Goal: Transaction & Acquisition: Purchase product/service

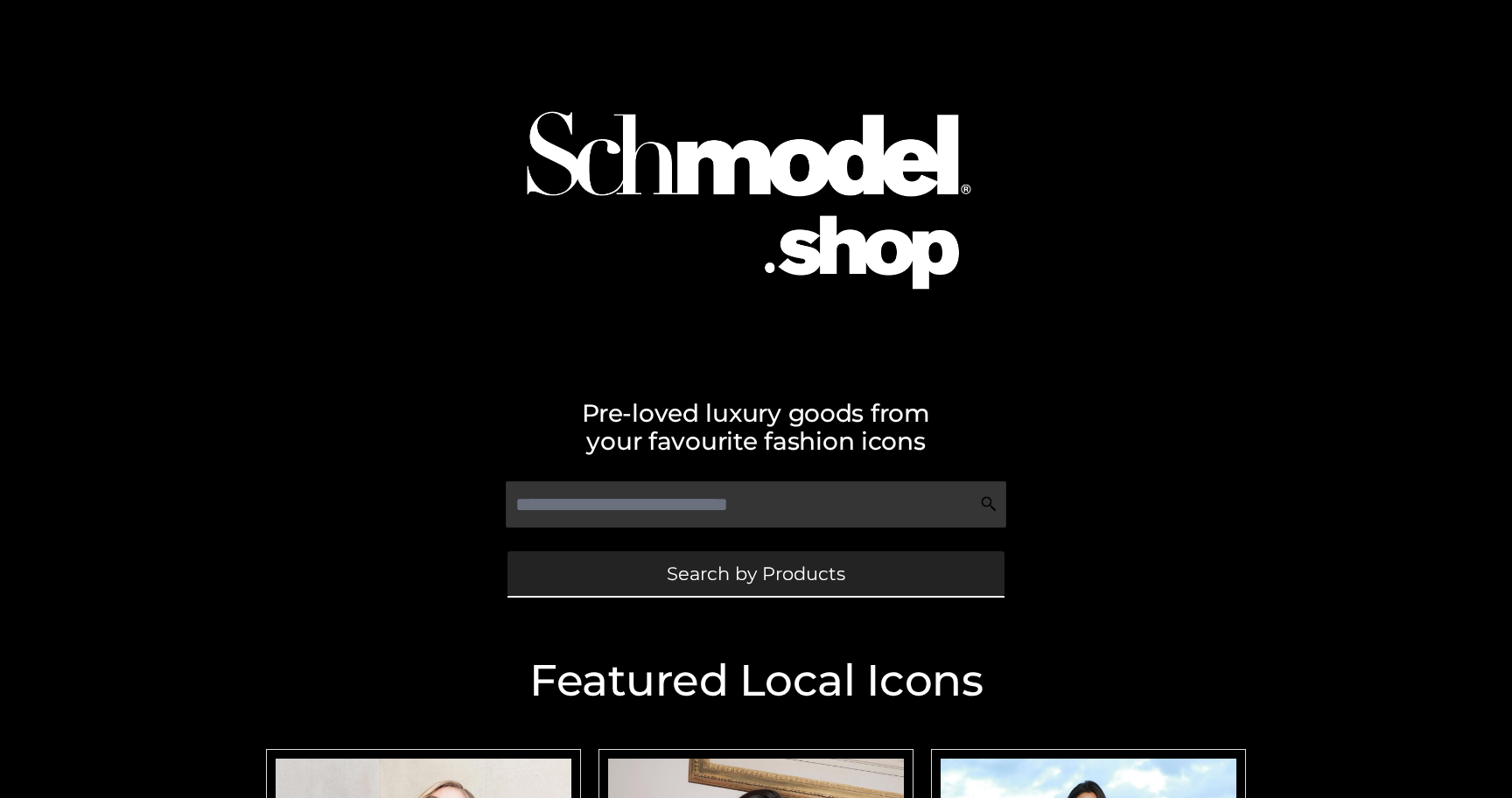
click at [744, 577] on span "Search by Products" at bounding box center [756, 573] width 179 height 19
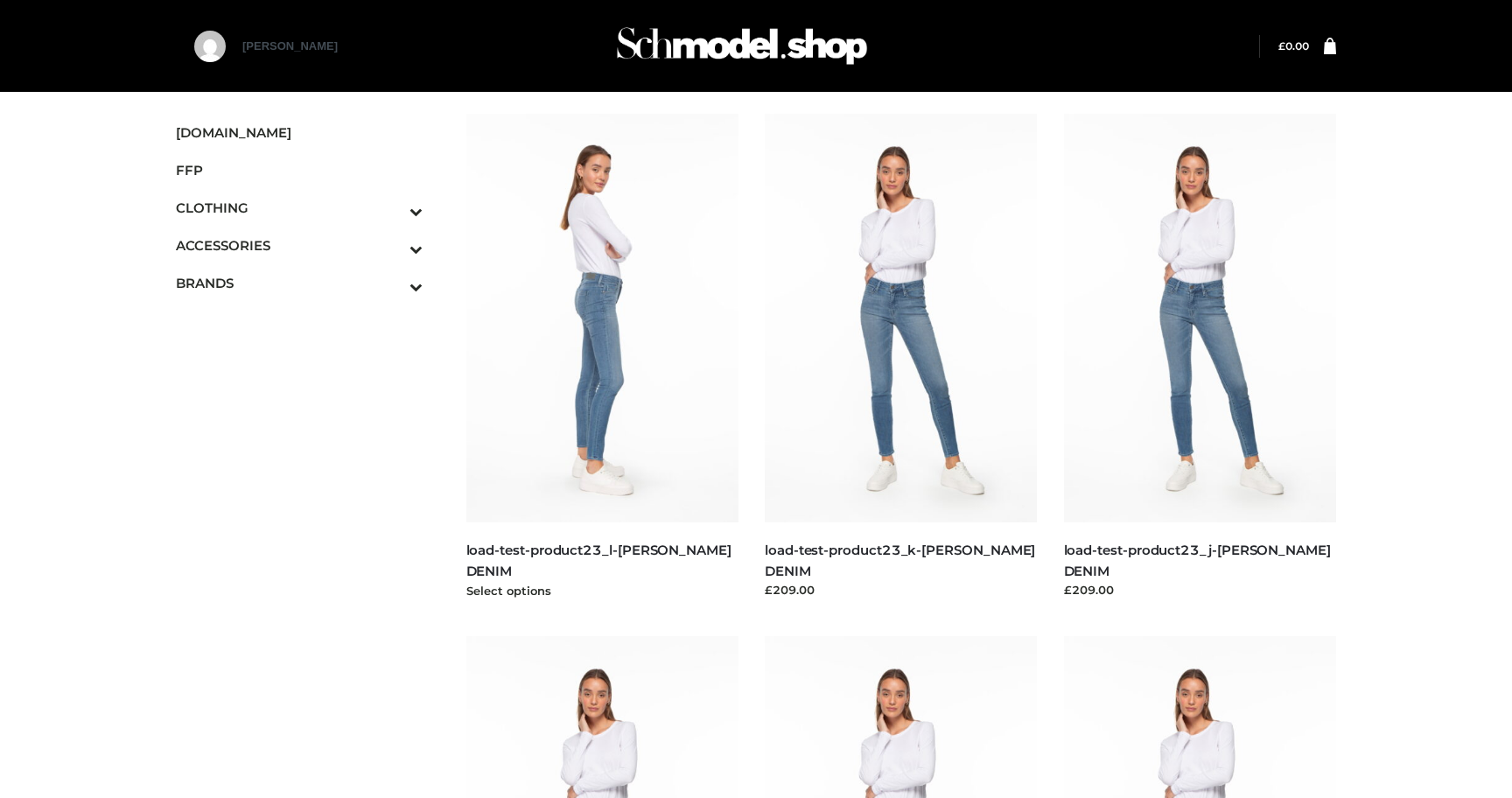
click at [565, 246] on img at bounding box center [603, 318] width 273 height 409
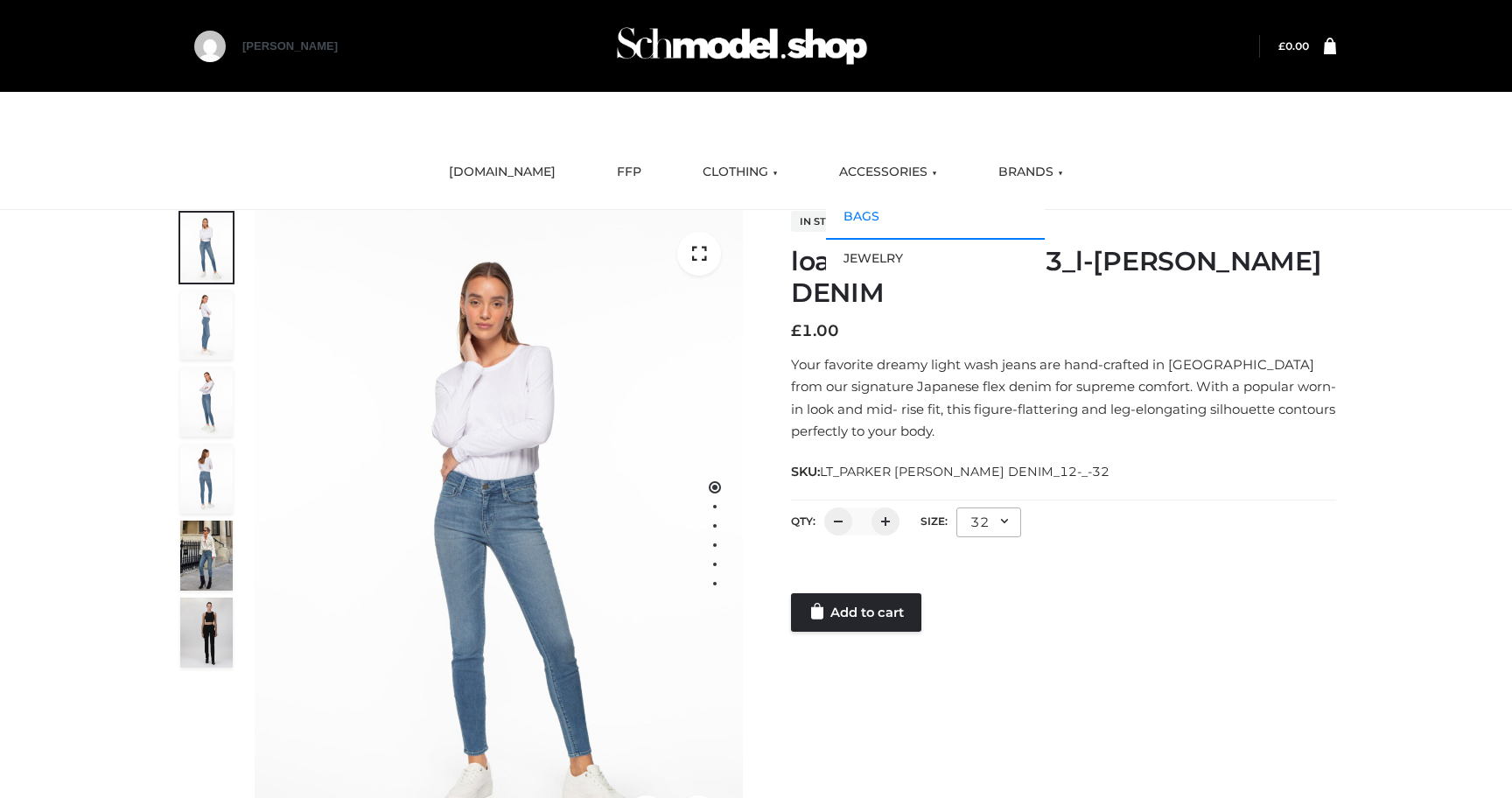
click at [891, 213] on link "BAGS" at bounding box center [935, 216] width 218 height 42
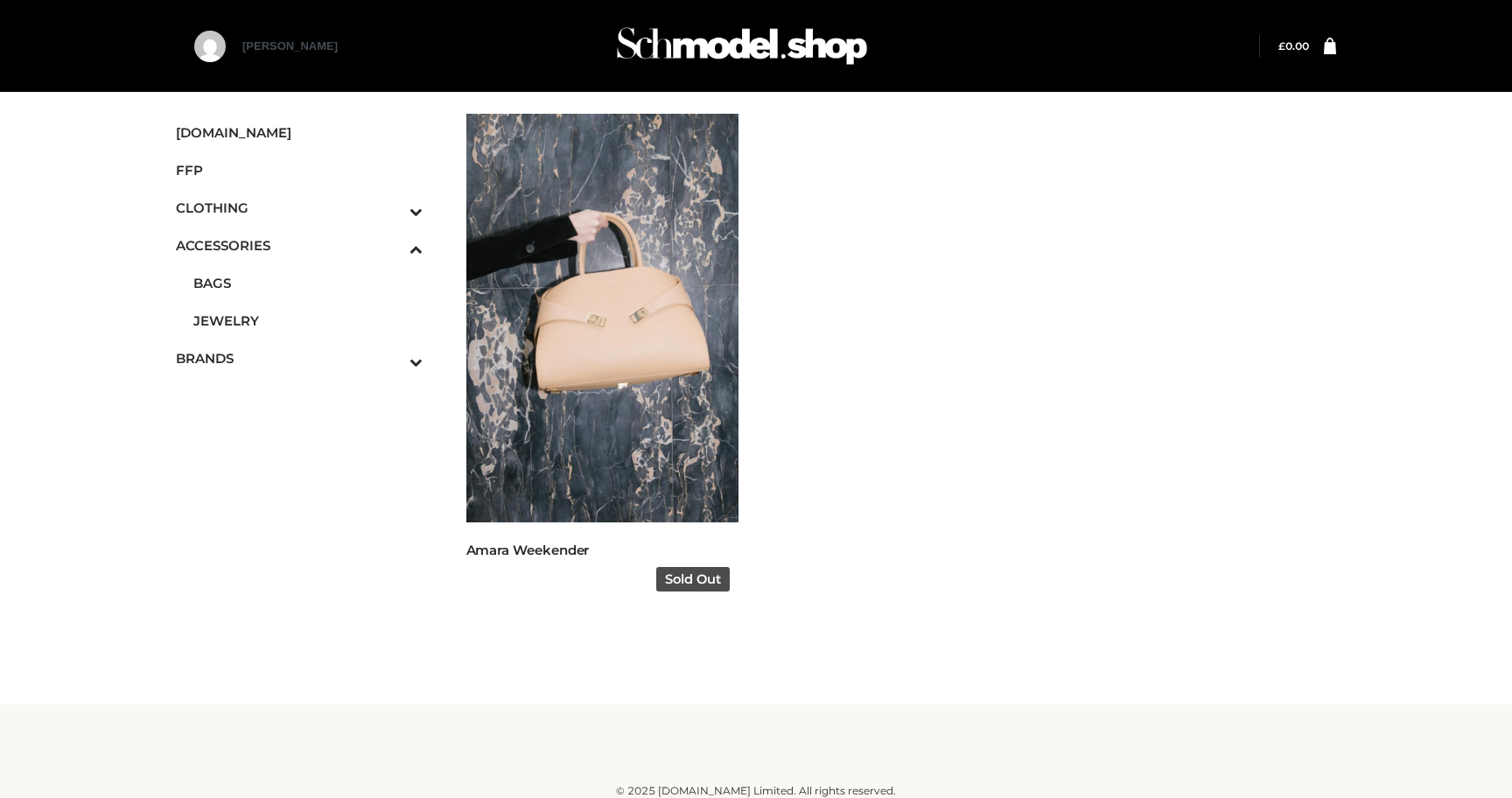
click at [630, 291] on img at bounding box center [603, 318] width 273 height 409
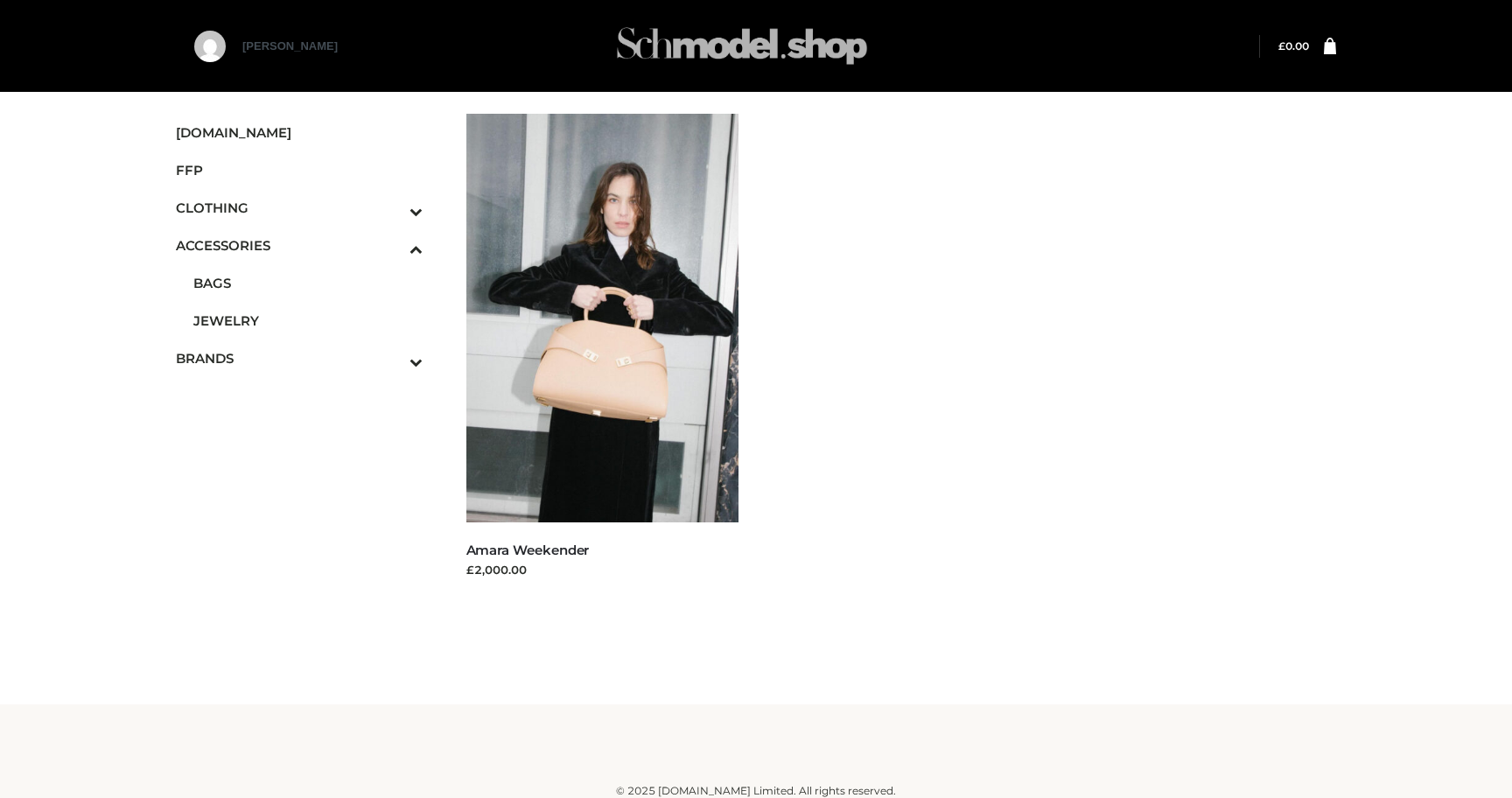
click at [756, 64] on img at bounding box center [741, 46] width 262 height 69
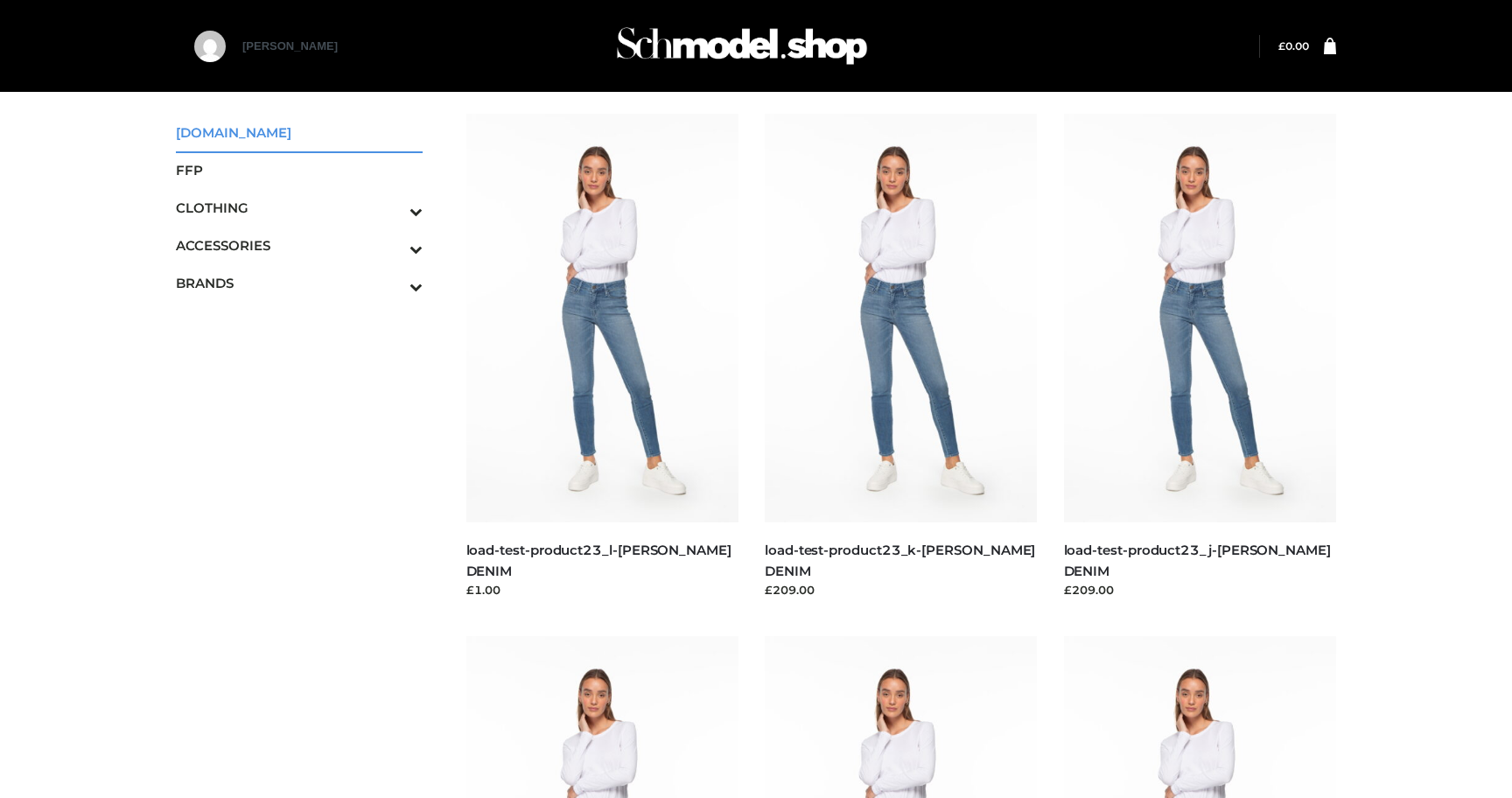
click at [226, 128] on span "SCHMODEL.UK" at bounding box center [299, 133] width 247 height 20
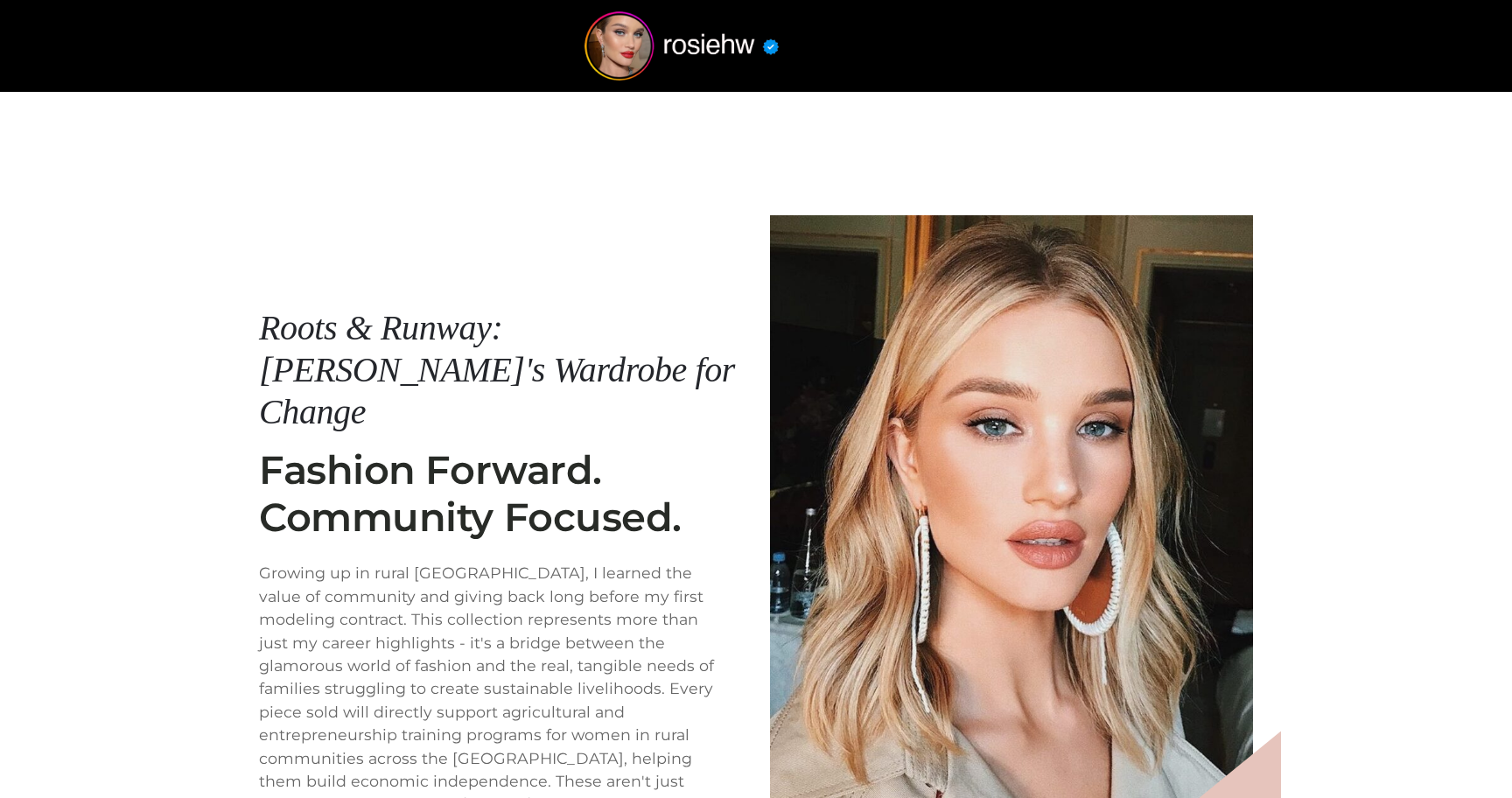
scroll to position [210, 0]
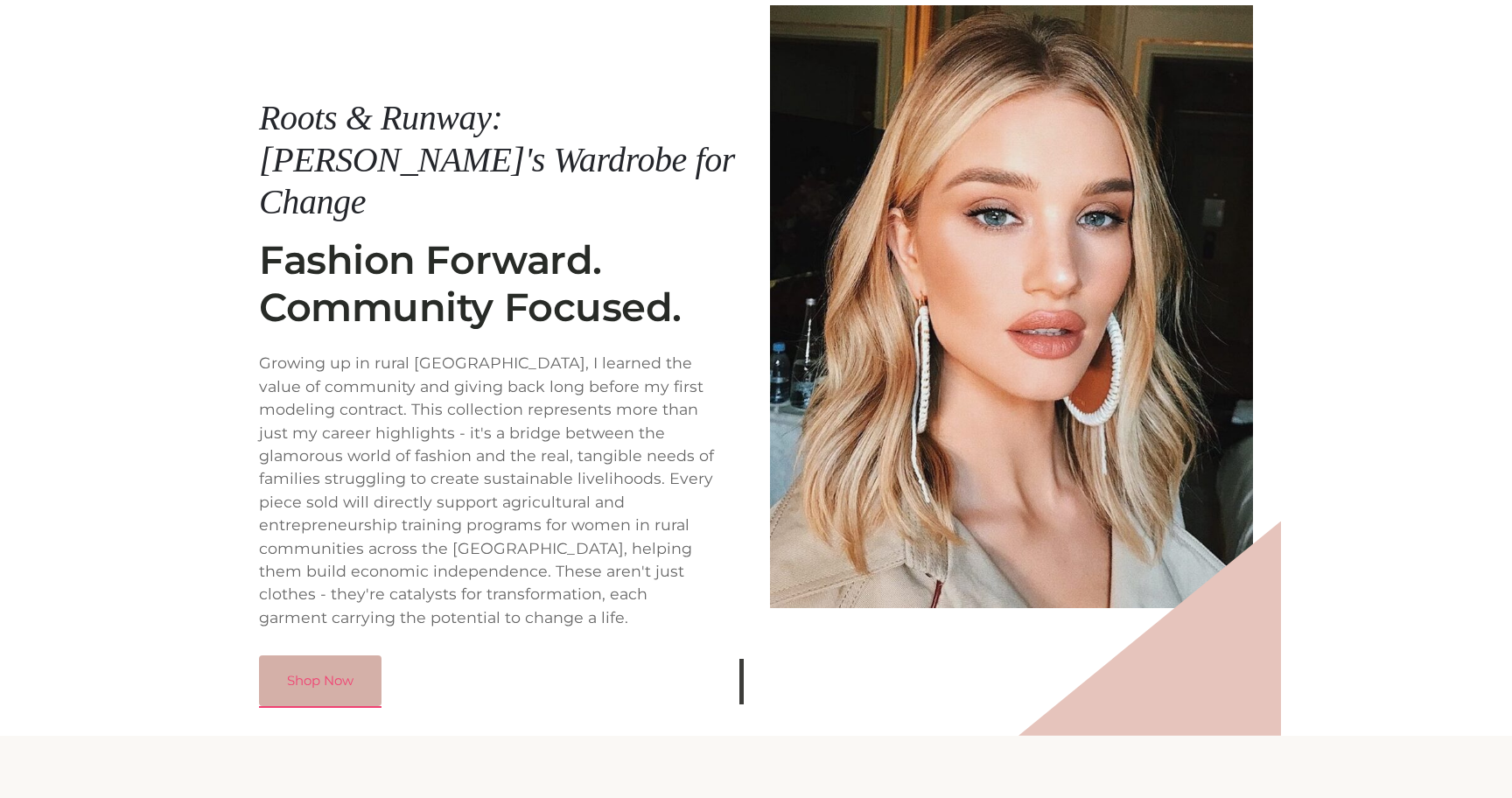
click at [342, 655] on link "Shop Now" at bounding box center [320, 680] width 123 height 51
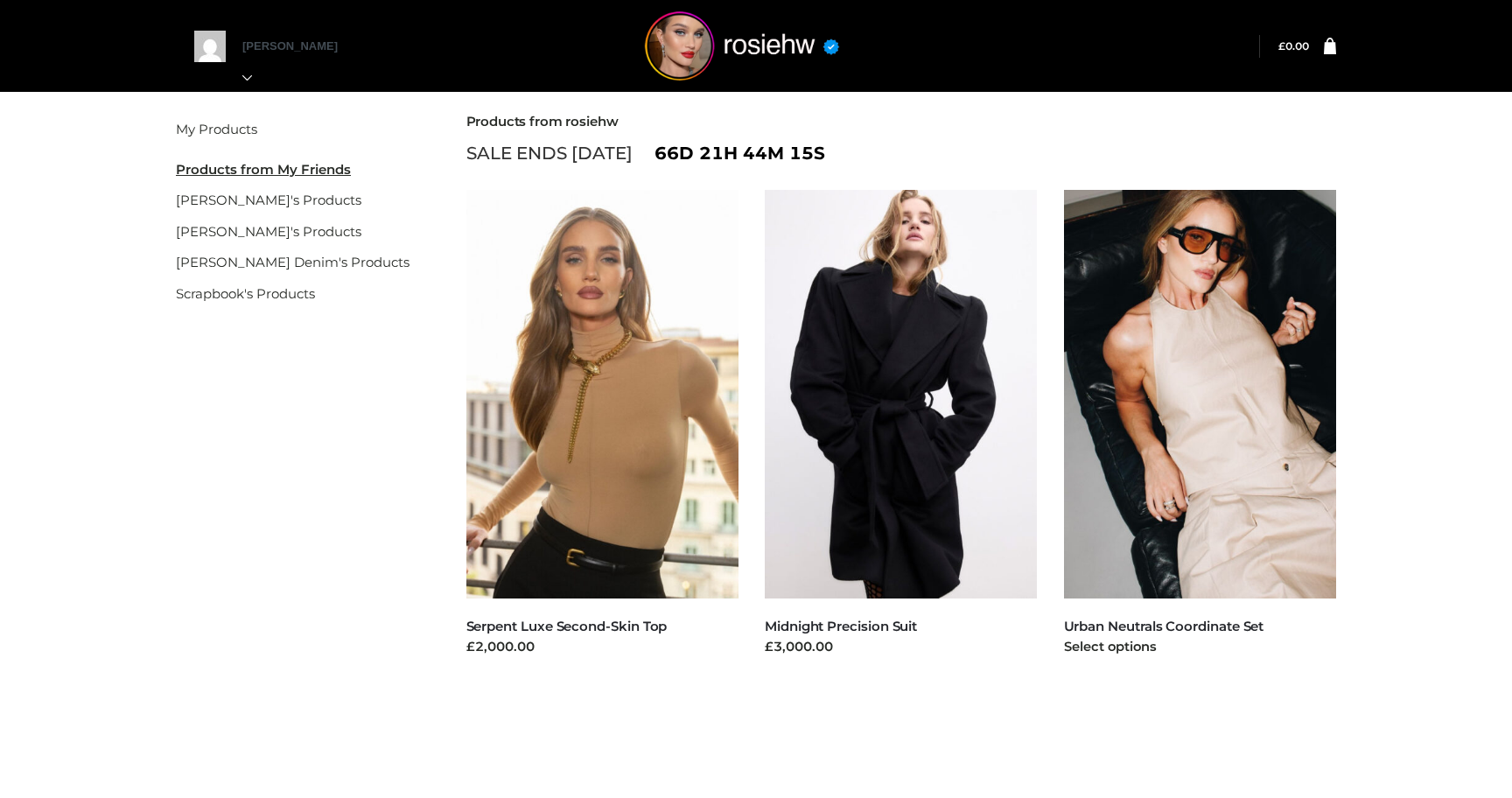
click at [1126, 380] on img at bounding box center [1200, 394] width 273 height 409
